Goal: Task Accomplishment & Management: Manage account settings

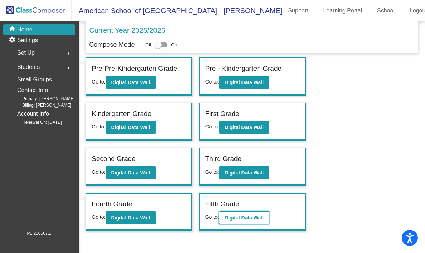
click at [253, 220] on b "Digital Data Wall" at bounding box center [243, 218] width 39 height 6
click at [63, 64] on button "arrow_right" at bounding box center [68, 67] width 14 height 14
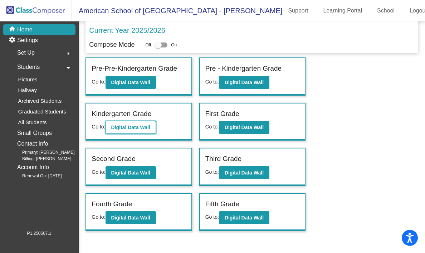
click at [139, 129] on b "Digital Data Wall" at bounding box center [130, 128] width 39 height 6
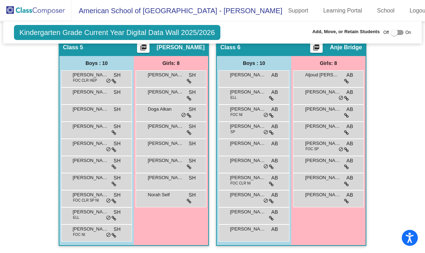
scroll to position [606, 0]
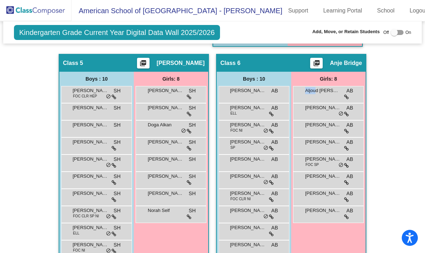
drag, startPoint x: 313, startPoint y: 92, endPoint x: 318, endPoint y: 101, distance: 10.9
click at [318, 101] on div "Aljoud Al-Hijji AB lock do_not_disturb_alt" at bounding box center [328, 94] width 71 height 17
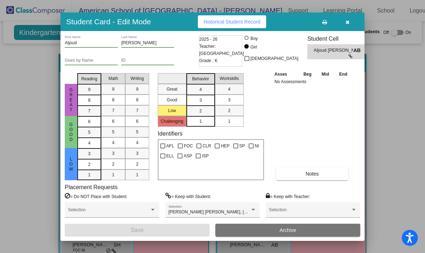
click at [356, 20] on button "button" at bounding box center [347, 21] width 23 height 13
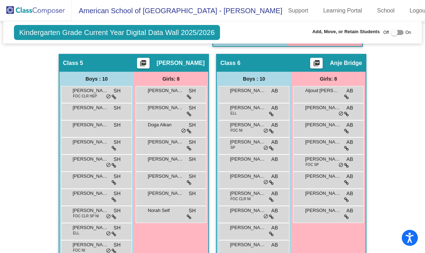
click at [396, 33] on div at bounding box center [396, 32] width 13 height 5
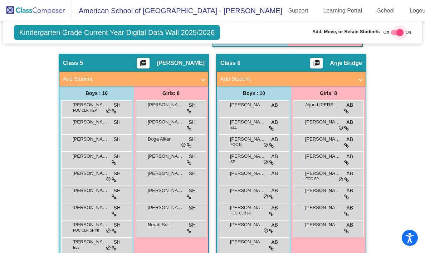
click at [390, 31] on div at bounding box center [396, 32] width 13 height 5
checkbox input "false"
